Goal: Information Seeking & Learning: Check status

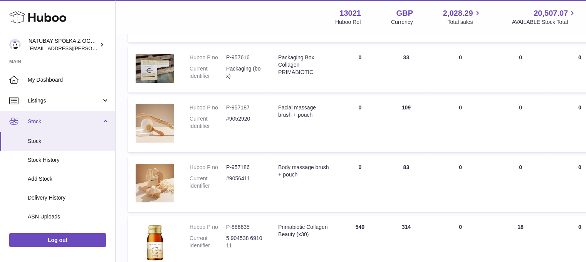
click at [57, 128] on link "Stock" at bounding box center [57, 121] width 115 height 21
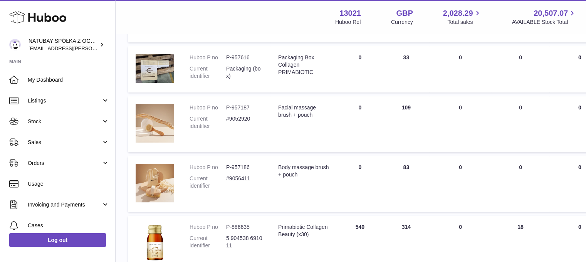
click at [55, 141] on span "Sales" at bounding box center [65, 142] width 74 height 7
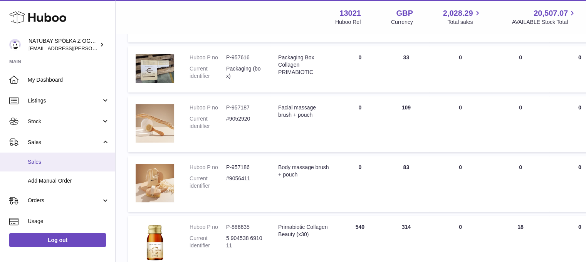
click at [54, 158] on span "Sales" at bounding box center [69, 161] width 82 height 7
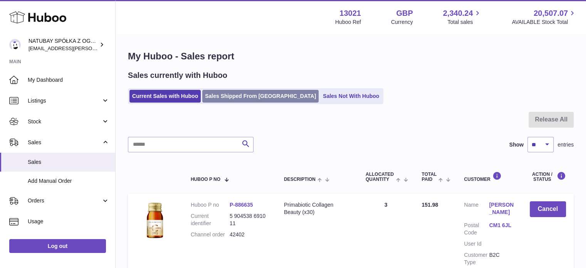
click at [251, 92] on link "Sales Shipped From [GEOGRAPHIC_DATA]" at bounding box center [260, 96] width 116 height 13
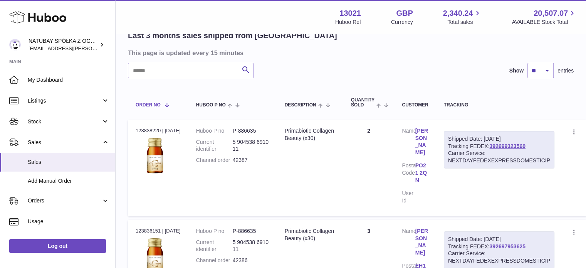
scroll to position [77, 0]
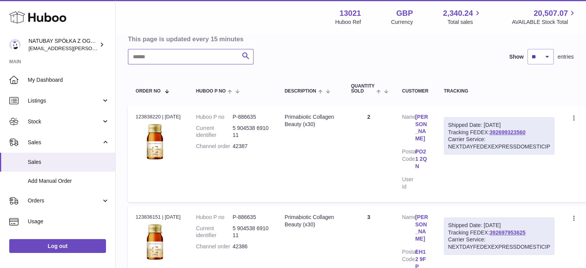
click at [173, 60] on input "text" at bounding box center [191, 56] width 126 height 15
type input "*********"
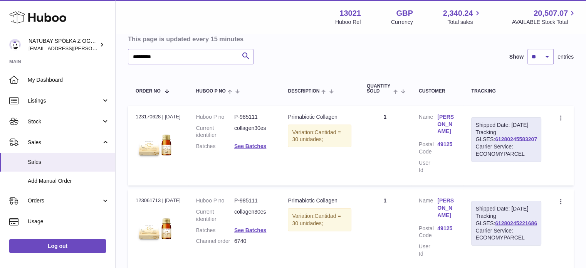
click at [501, 142] on link "61280245583207" at bounding box center [516, 139] width 42 height 6
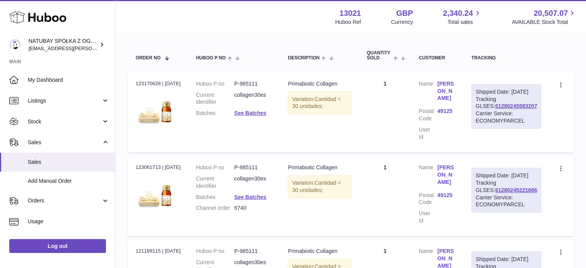
scroll to position [149, 0]
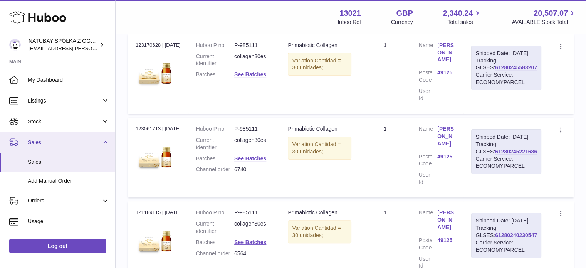
click at [40, 141] on span "Sales" at bounding box center [65, 142] width 74 height 7
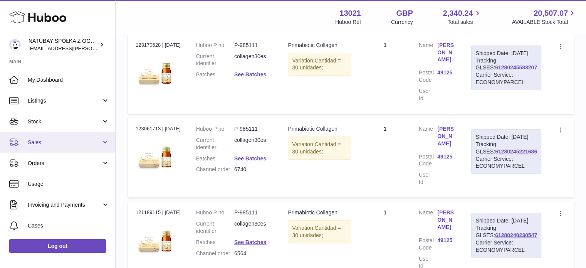
click at [41, 139] on span "Sales" at bounding box center [65, 142] width 74 height 7
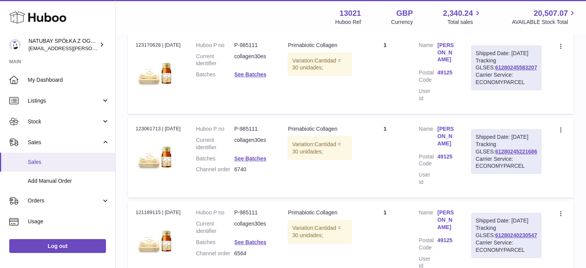
click at [37, 159] on span "Sales" at bounding box center [69, 161] width 82 height 7
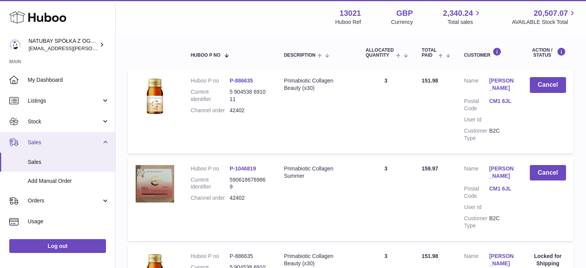
scroll to position [116, 0]
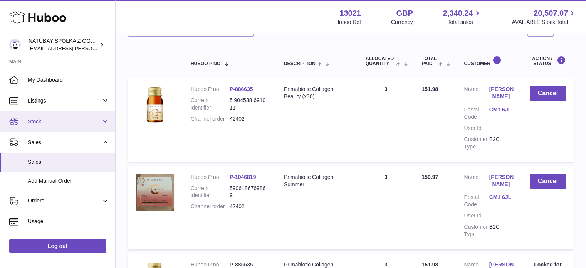
click at [54, 127] on link "Stock" at bounding box center [57, 121] width 115 height 21
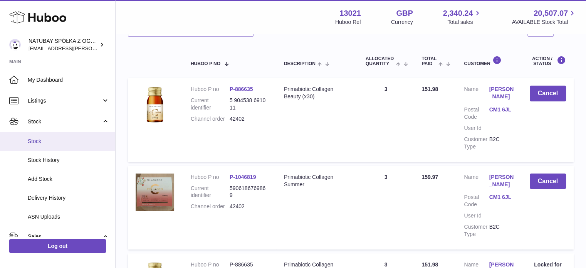
click at [44, 141] on span "Stock" at bounding box center [69, 140] width 82 height 7
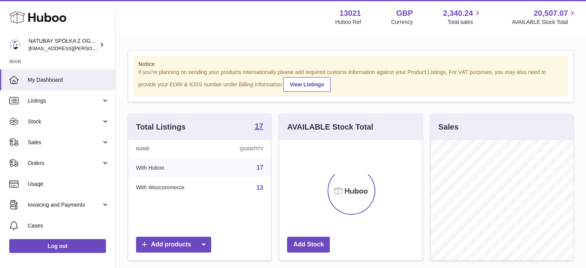
scroll to position [120, 143]
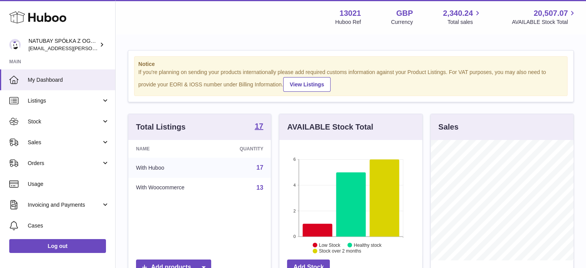
click at [62, 125] on link "Stock" at bounding box center [57, 121] width 115 height 21
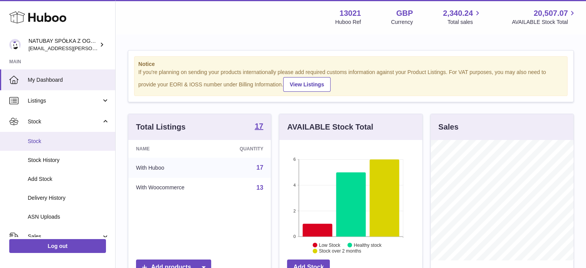
click at [54, 138] on span "Stock" at bounding box center [69, 140] width 82 height 7
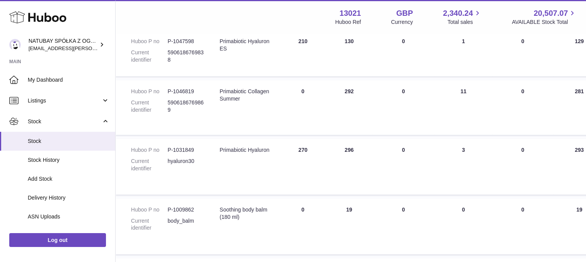
scroll to position [193, 0]
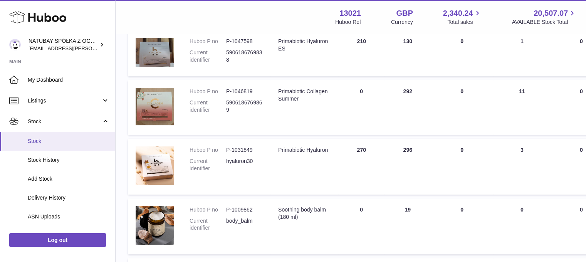
click at [74, 138] on span "Stock" at bounding box center [69, 140] width 82 height 7
